Goal: Task Accomplishment & Management: Manage account settings

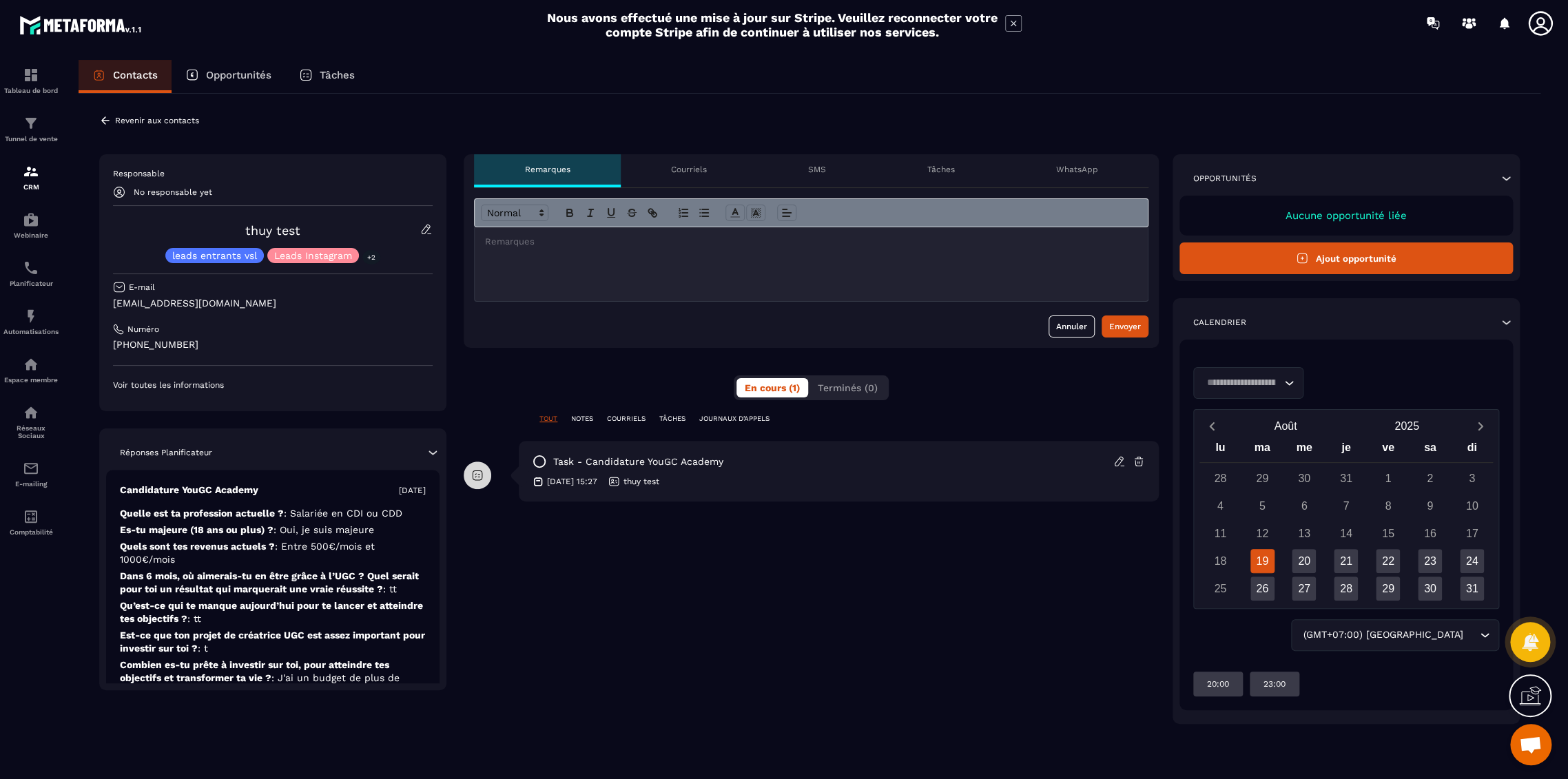
click at [1251, 375] on input "Search for option" at bounding box center [1241, 382] width 79 height 15
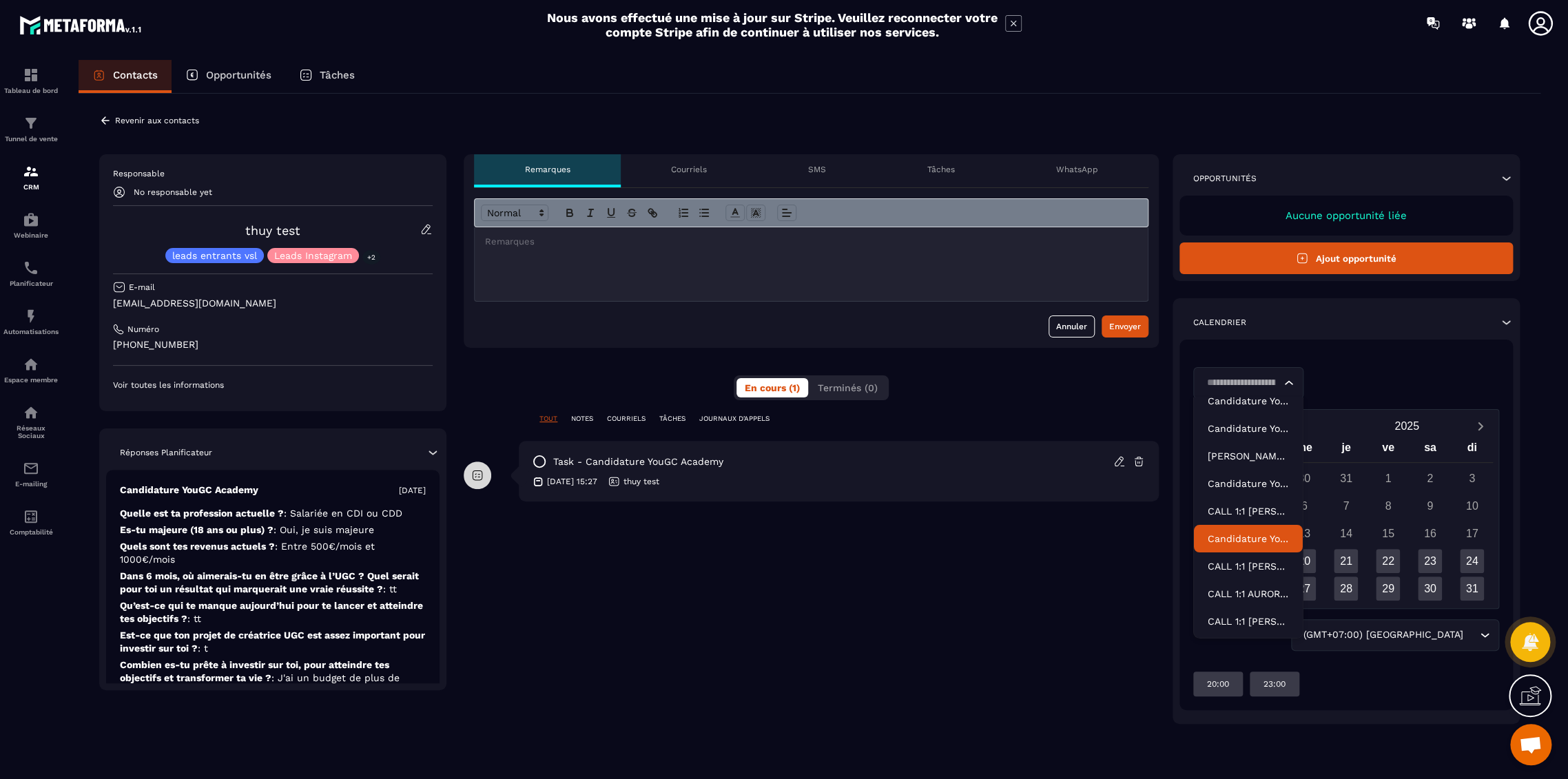
click at [1250, 536] on p "Candidature YouGC Academy - R1 Reprogrammé" at bounding box center [1248, 538] width 81 height 14
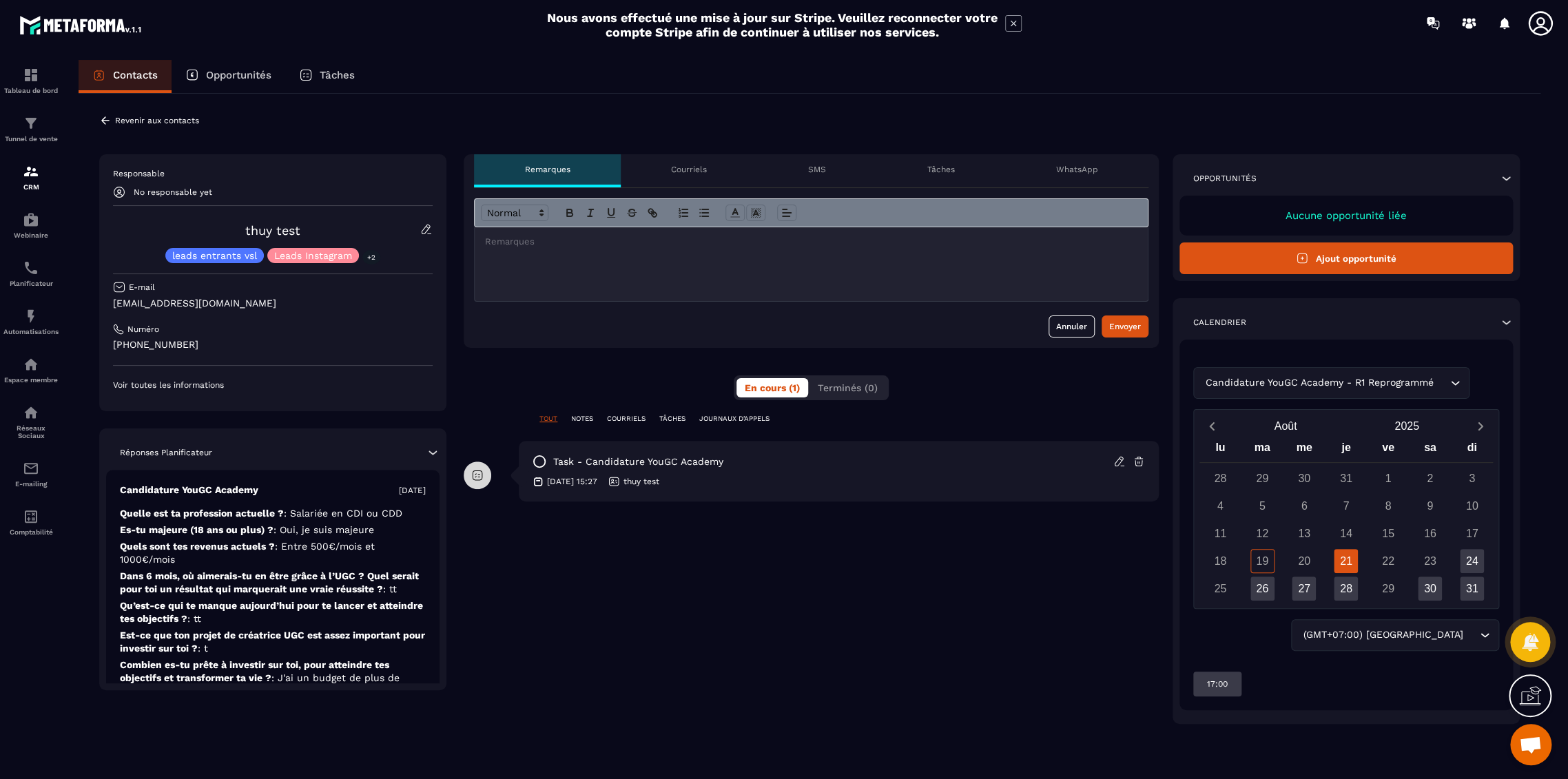
click at [1263, 372] on div "Candidature YouGC Academy - R1 Reprogrammé Loading..." at bounding box center [1331, 383] width 276 height 31
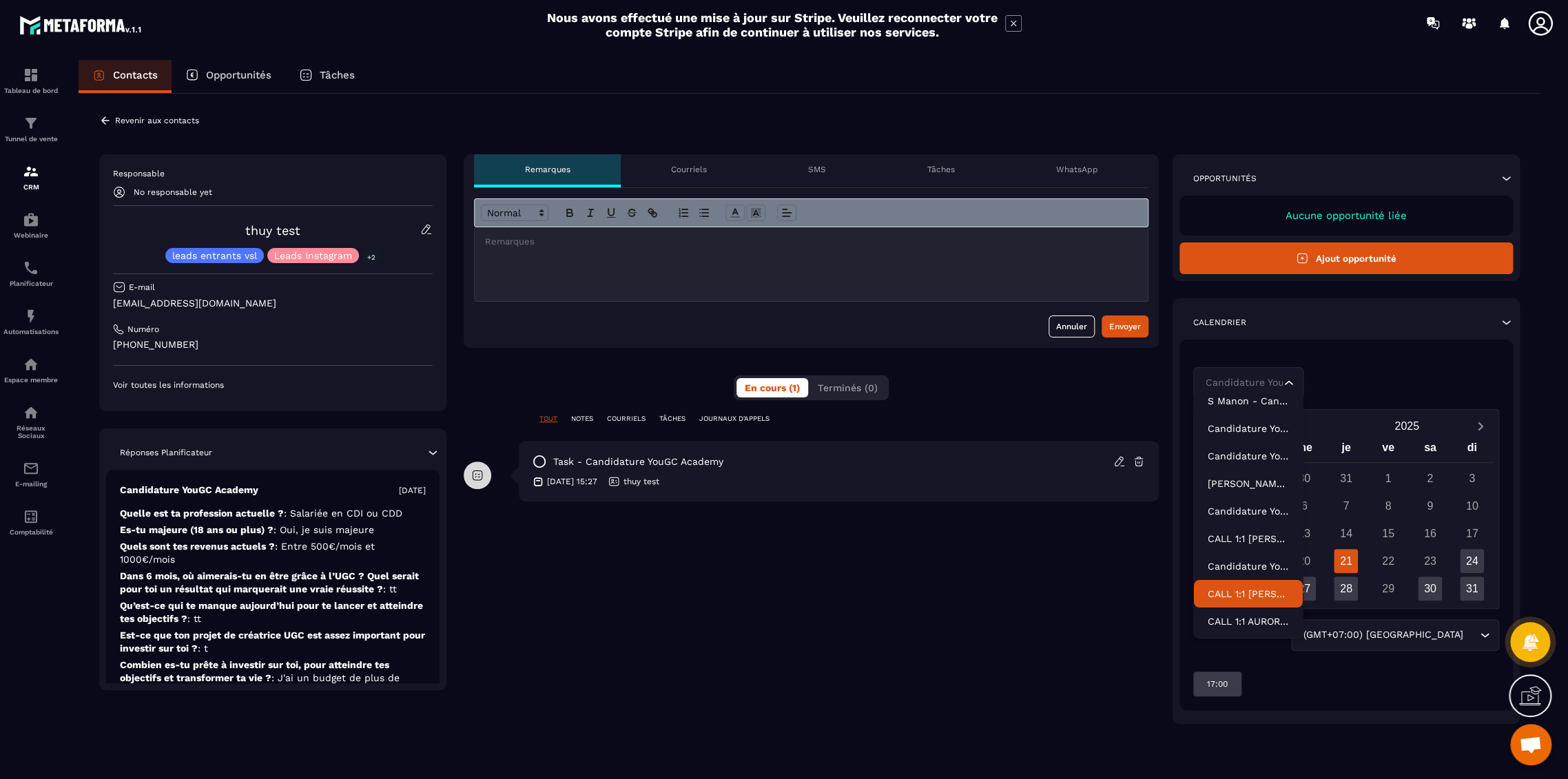
scroll to position [0, 0]
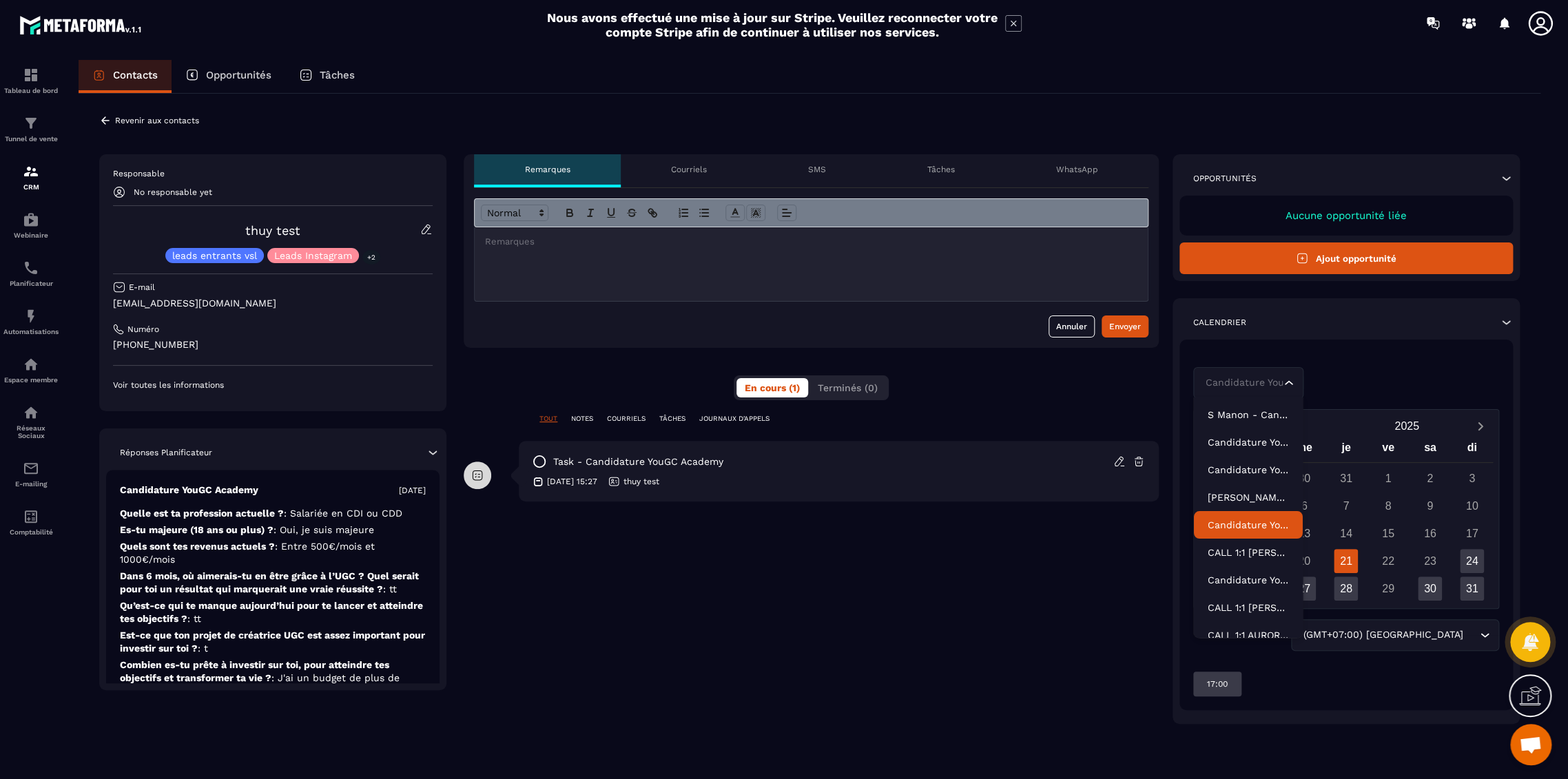
click at [1244, 518] on p "Candidature YouGC Academy - Découverte" at bounding box center [1248, 524] width 81 height 14
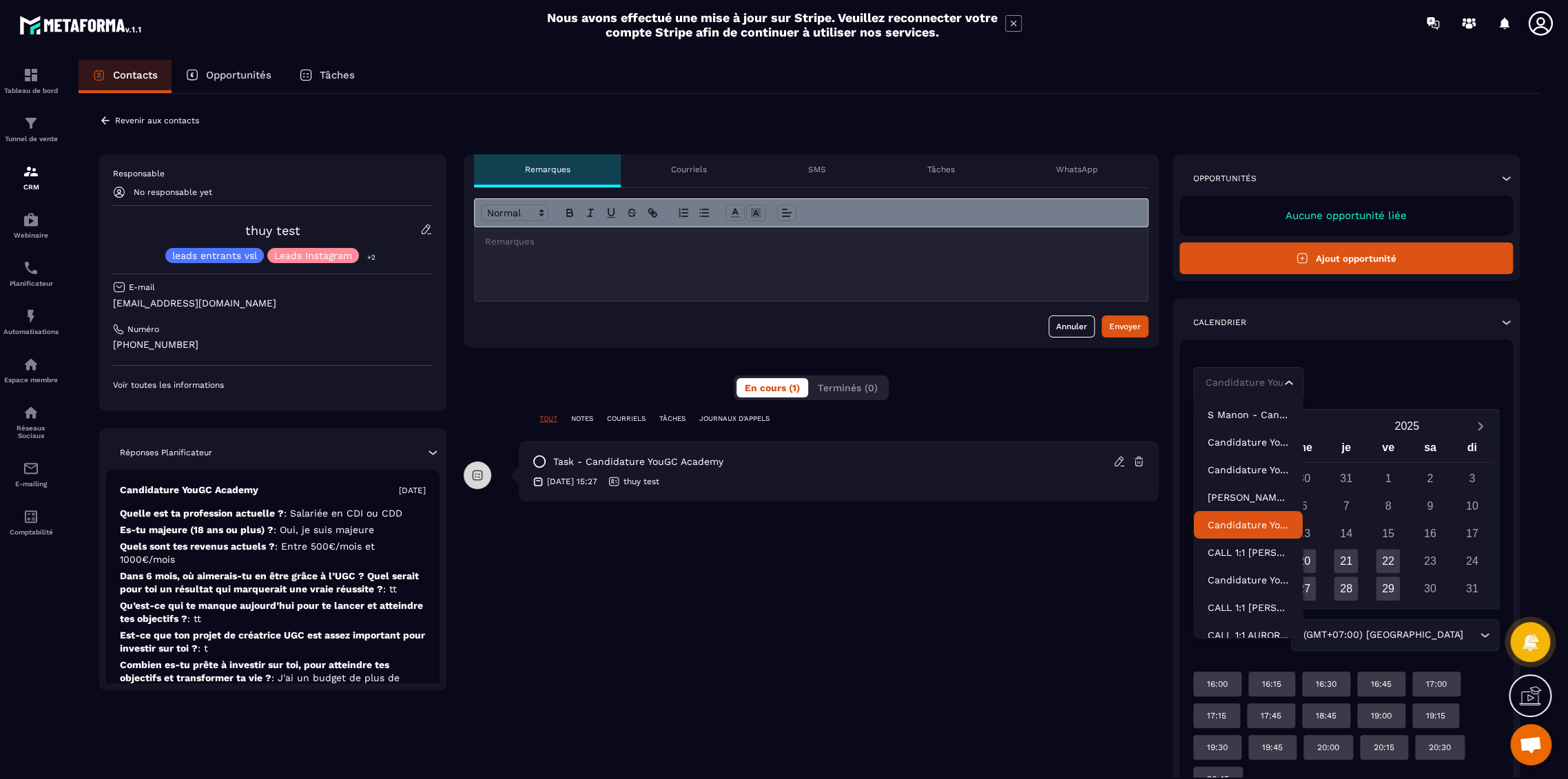
click at [1243, 379] on div "Candidature YouGC Academy - Découverte" at bounding box center [1242, 382] width 81 height 15
click at [1232, 444] on p "Candidature YouGC Academy-V2" at bounding box center [1248, 442] width 81 height 14
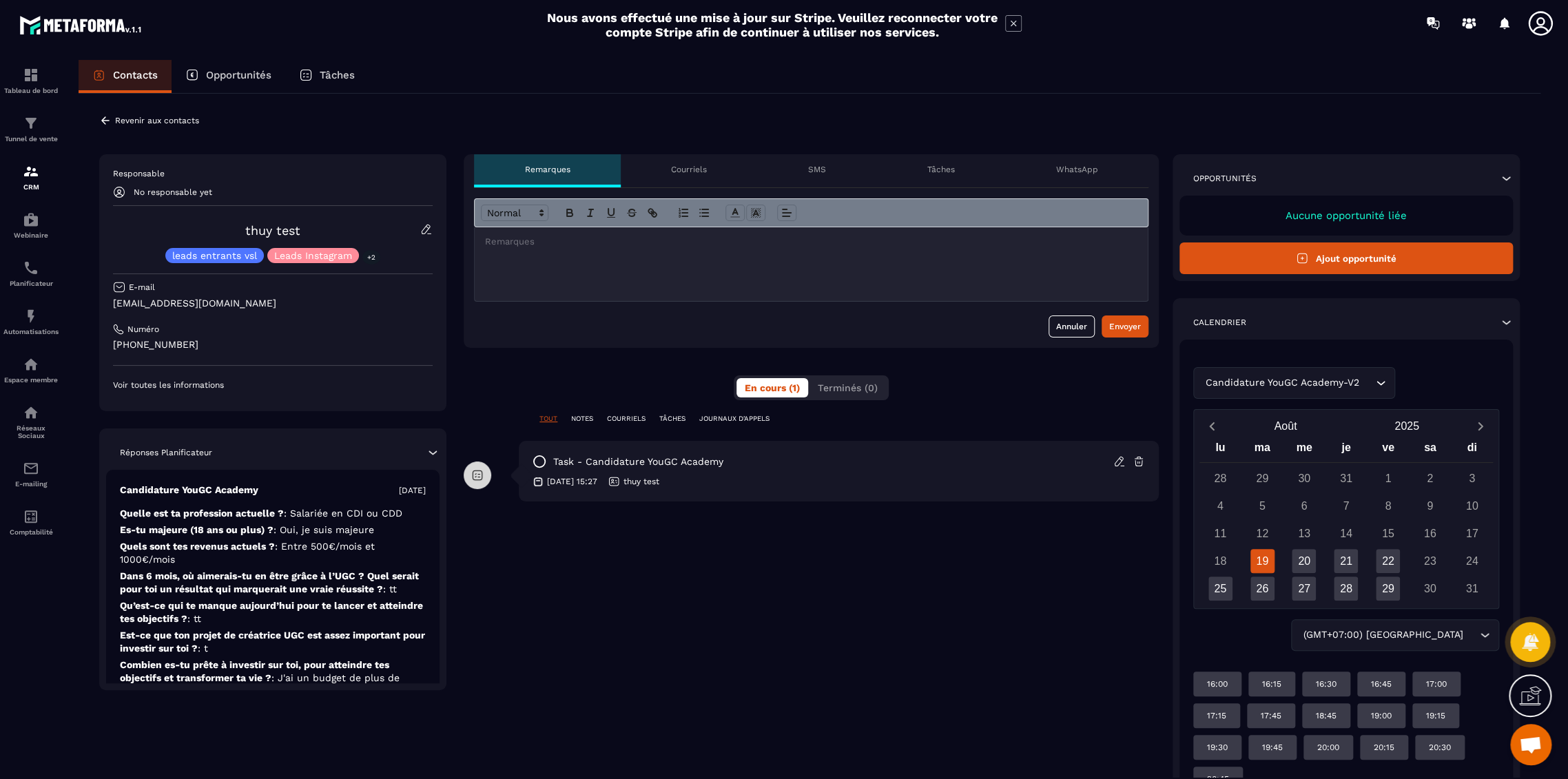
click at [1250, 385] on div "Candidature YouGC Academy-V2" at bounding box center [1288, 382] width 173 height 15
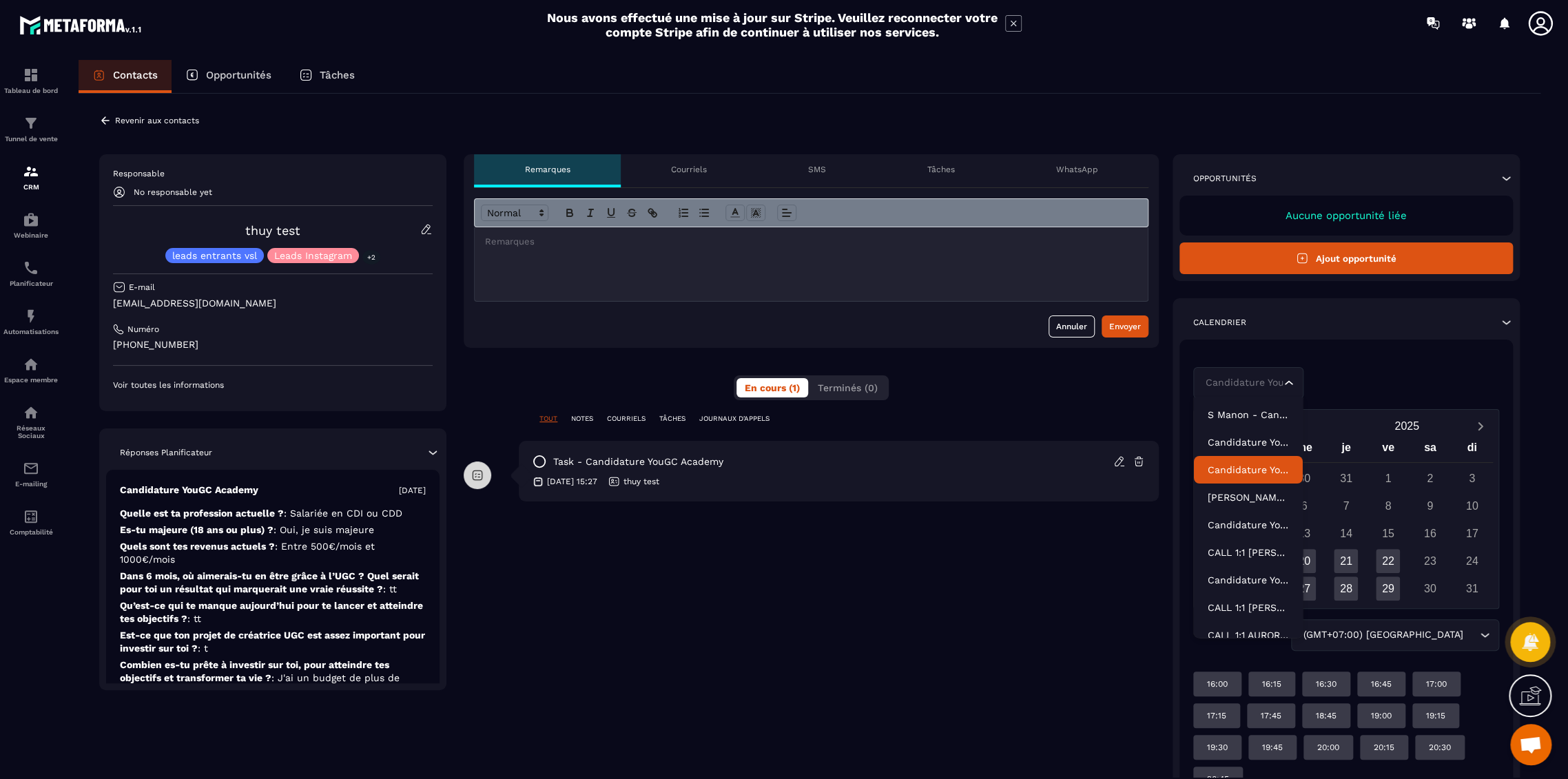
click at [1240, 463] on p "Candidature YouGC Academy - R1 Reprogrammé" at bounding box center [1248, 469] width 81 height 14
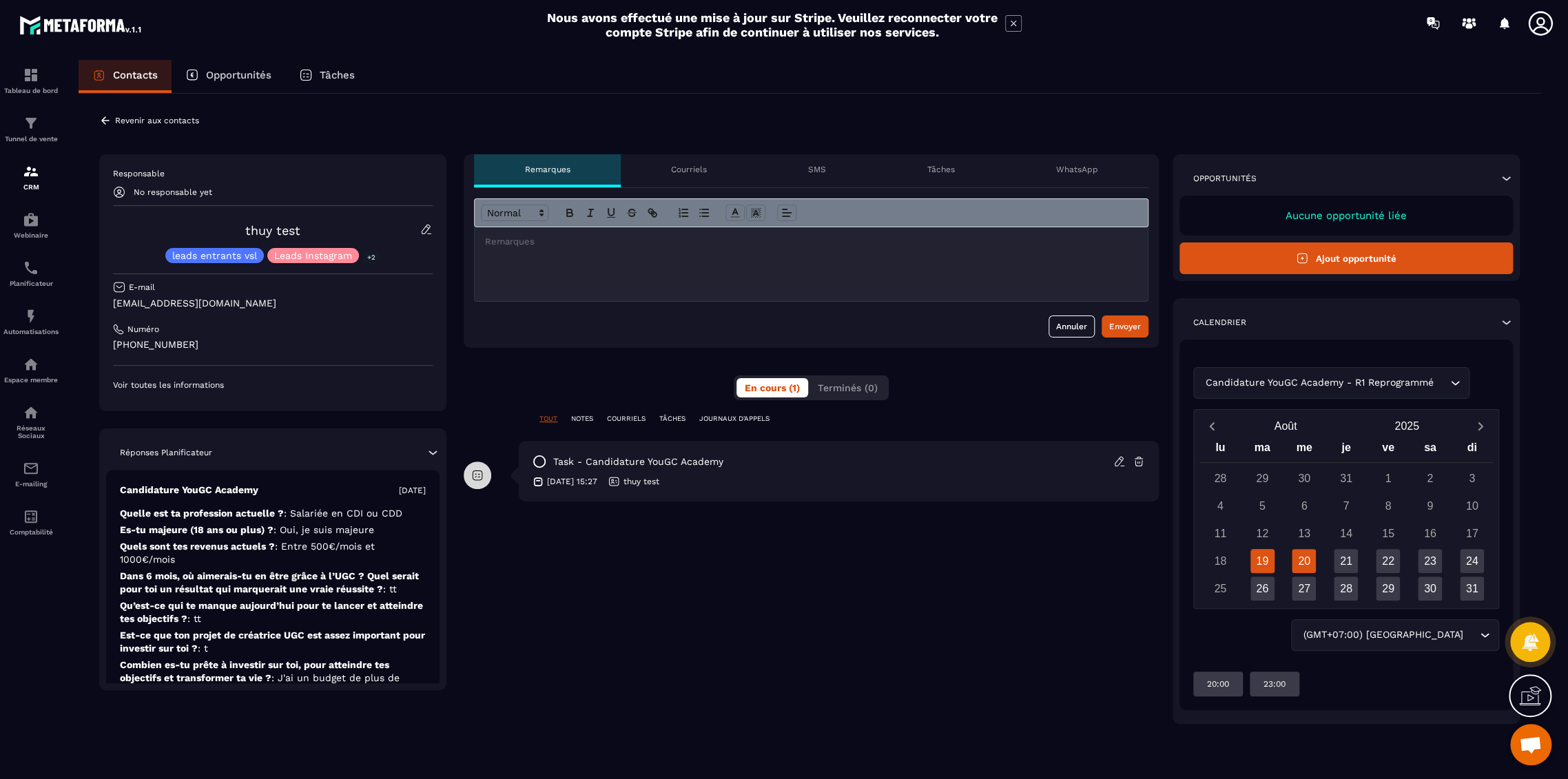
click at [1310, 557] on div "20" at bounding box center [1304, 561] width 24 height 24
click at [737, 574] on div "**********" at bounding box center [811, 439] width 695 height 569
click at [116, 116] on p "Revenir aux contacts" at bounding box center [157, 121] width 84 height 10
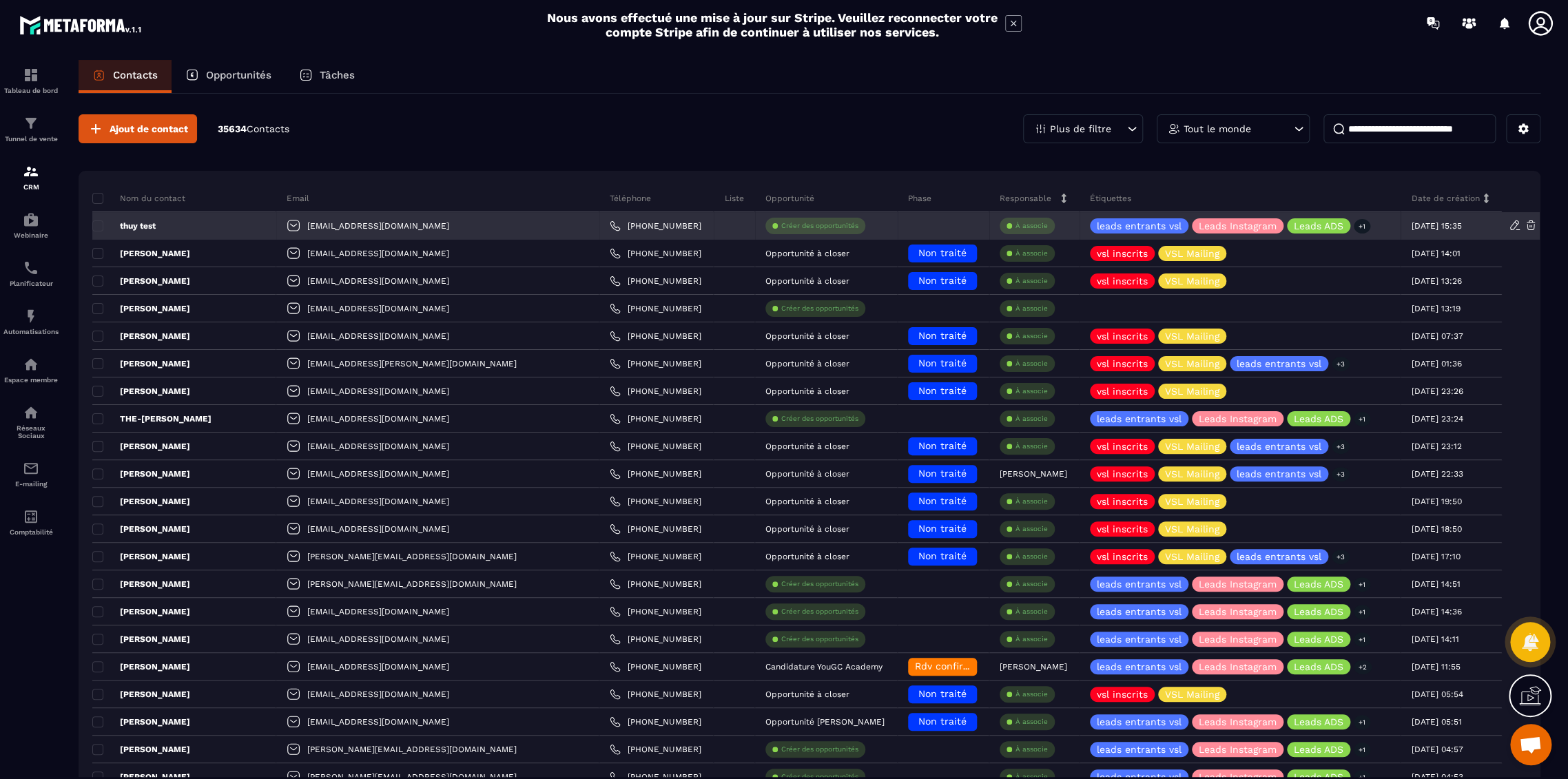
click at [1532, 226] on icon at bounding box center [1530, 225] width 12 height 12
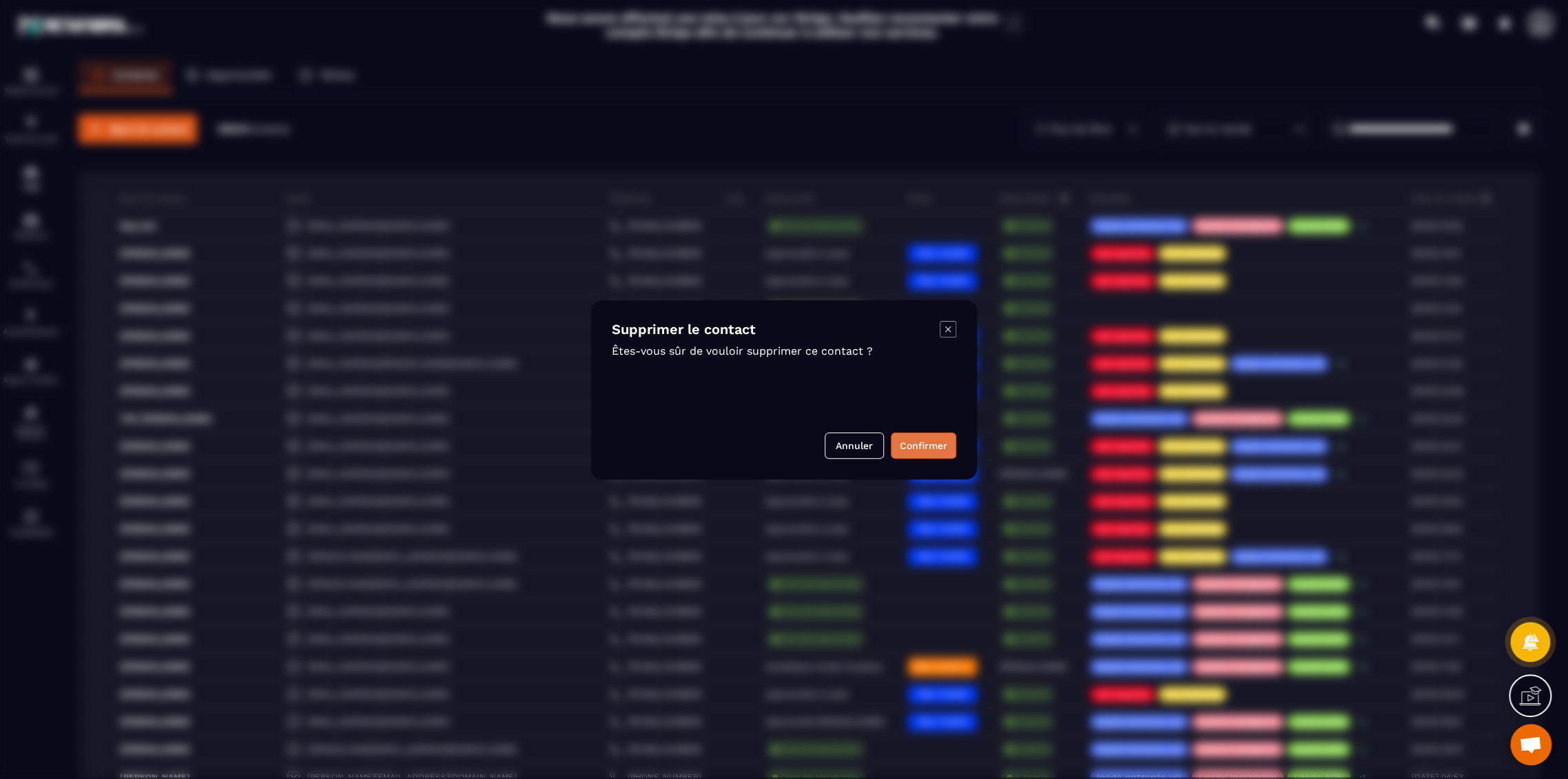
click at [926, 442] on button "Confirmer" at bounding box center [924, 445] width 66 height 26
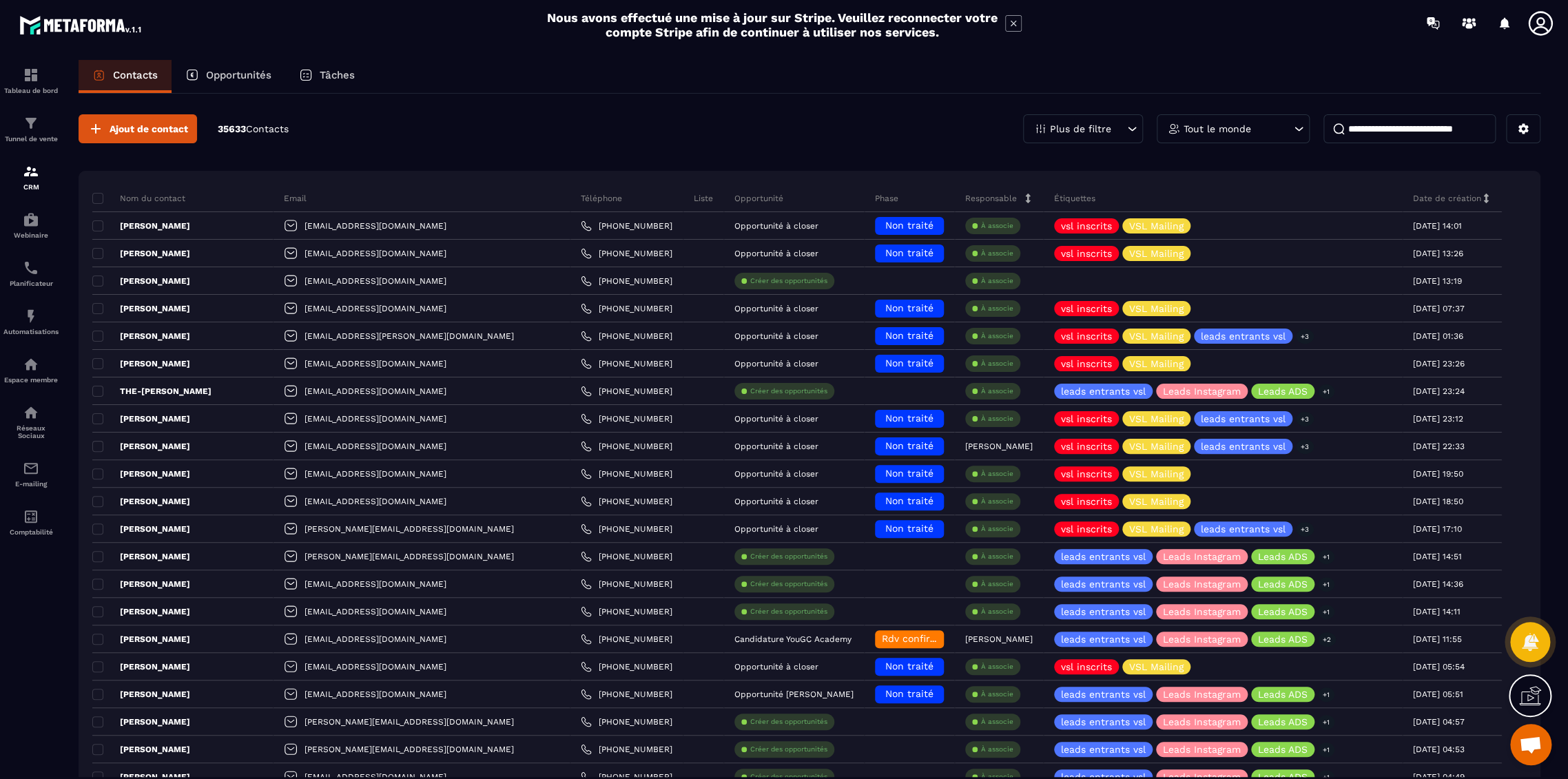
click at [1544, 21] on icon at bounding box center [1540, 24] width 28 height 28
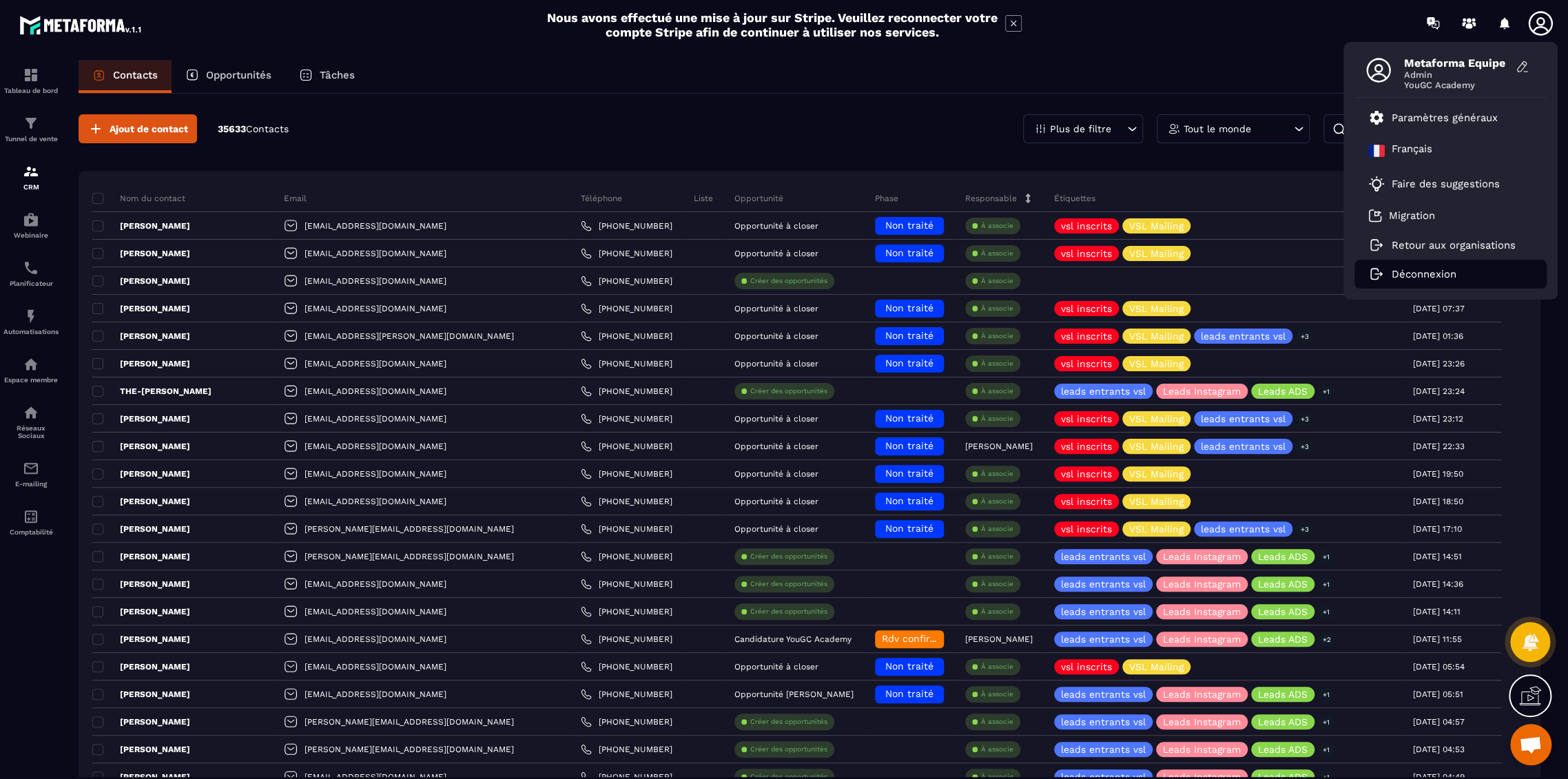
click at [1406, 275] on p "Déconnexion" at bounding box center [1424, 274] width 65 height 12
